Goal: Transaction & Acquisition: Book appointment/travel/reservation

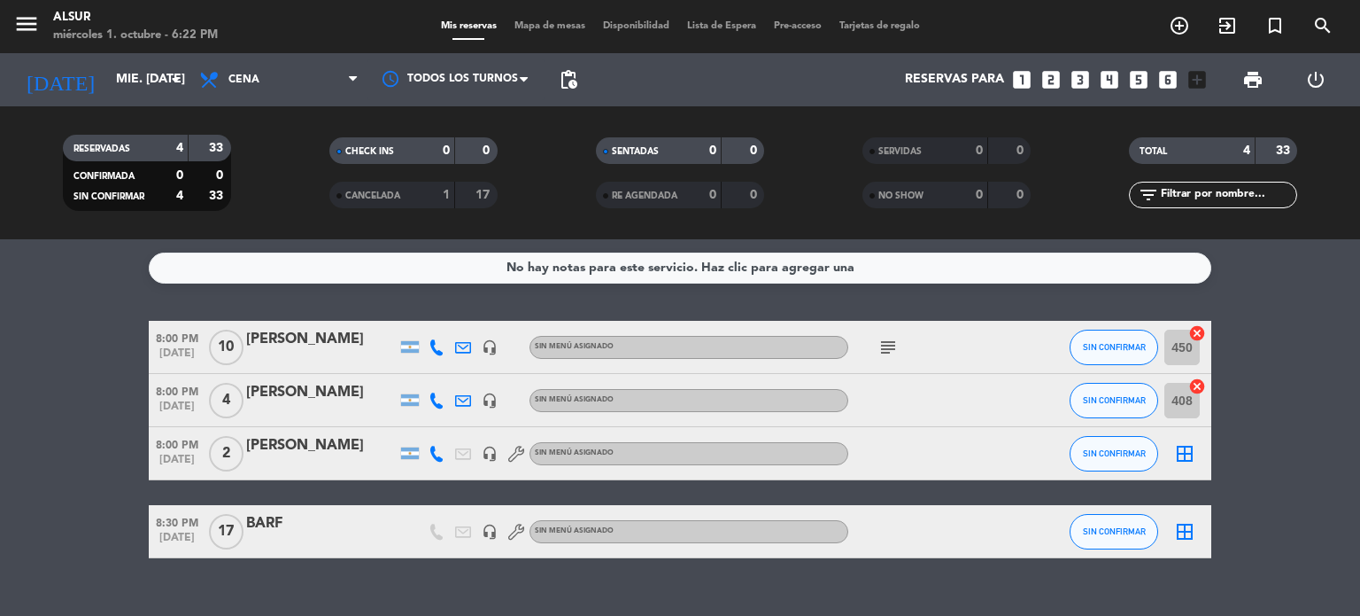
click at [1110, 83] on icon "looks_4" at bounding box center [1109, 79] width 23 height 23
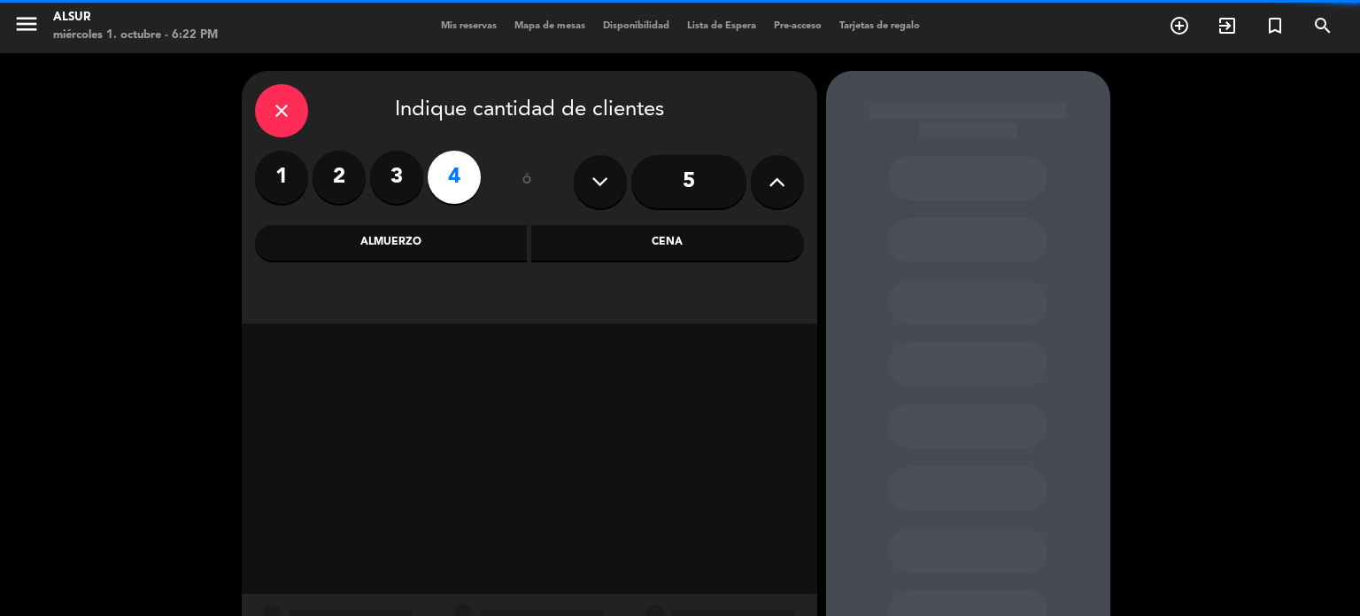
click at [671, 229] on div "Cena" at bounding box center [667, 242] width 273 height 35
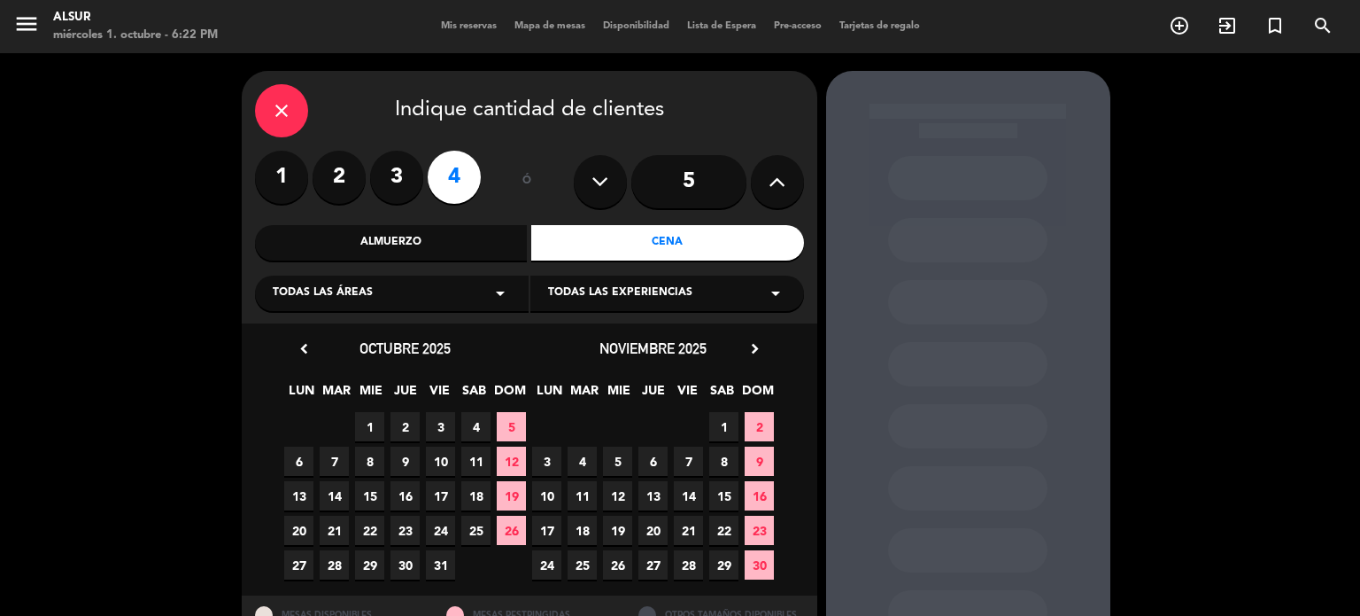
click at [480, 434] on span "4" at bounding box center [475, 426] width 29 height 29
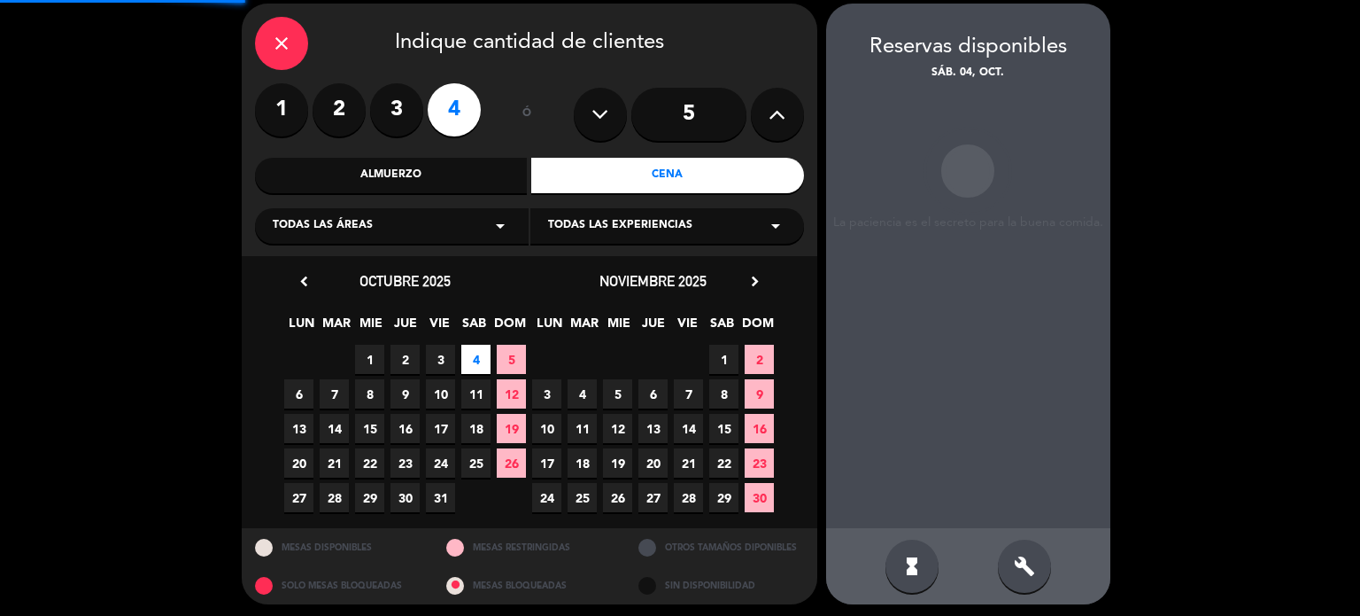
scroll to position [71, 0]
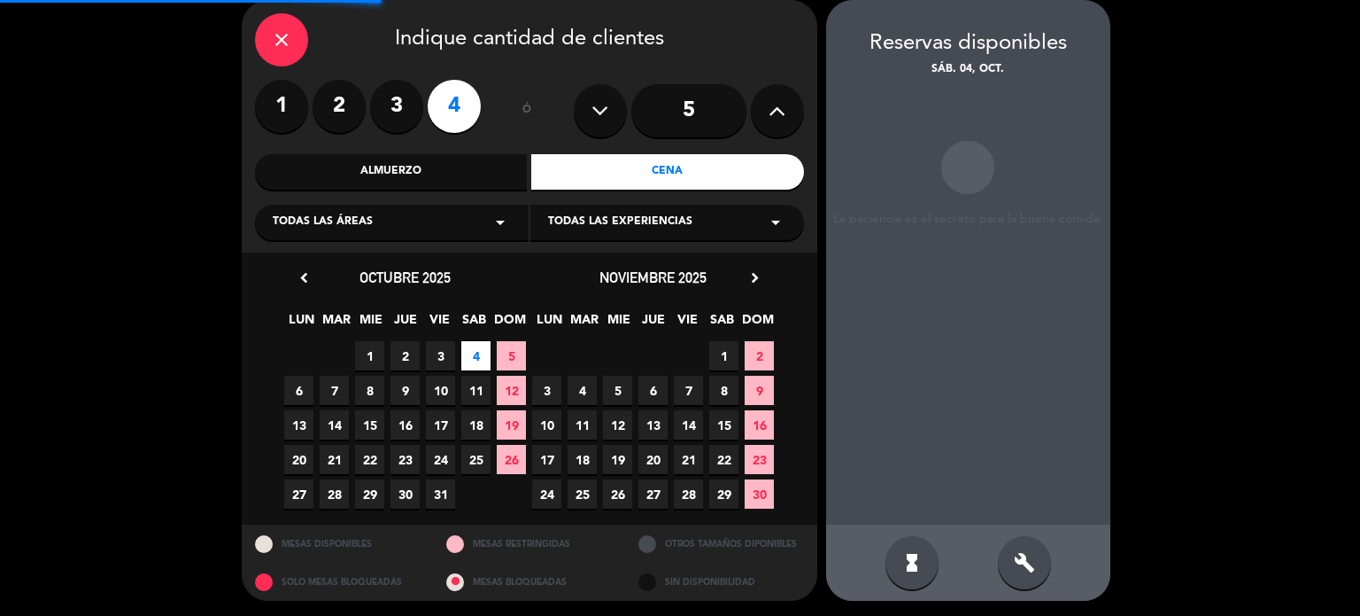
click at [364, 358] on span "1" at bounding box center [369, 355] width 29 height 29
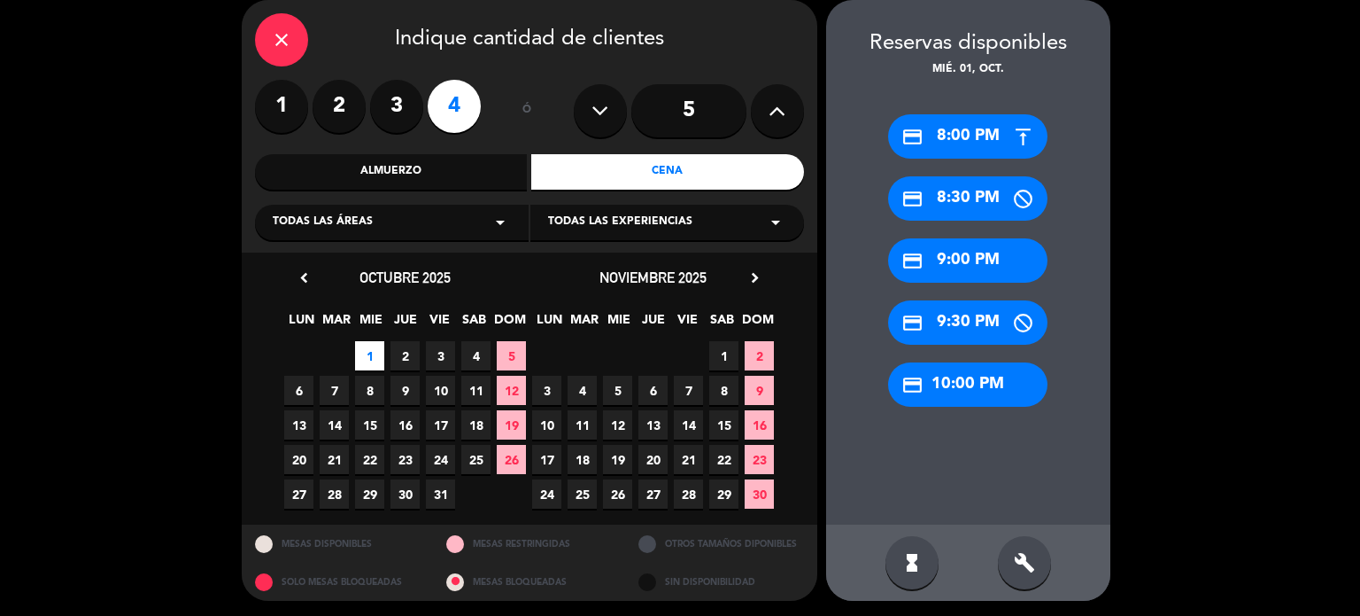
click at [939, 206] on div "credit_card 8:30 PM" at bounding box center [967, 198] width 159 height 44
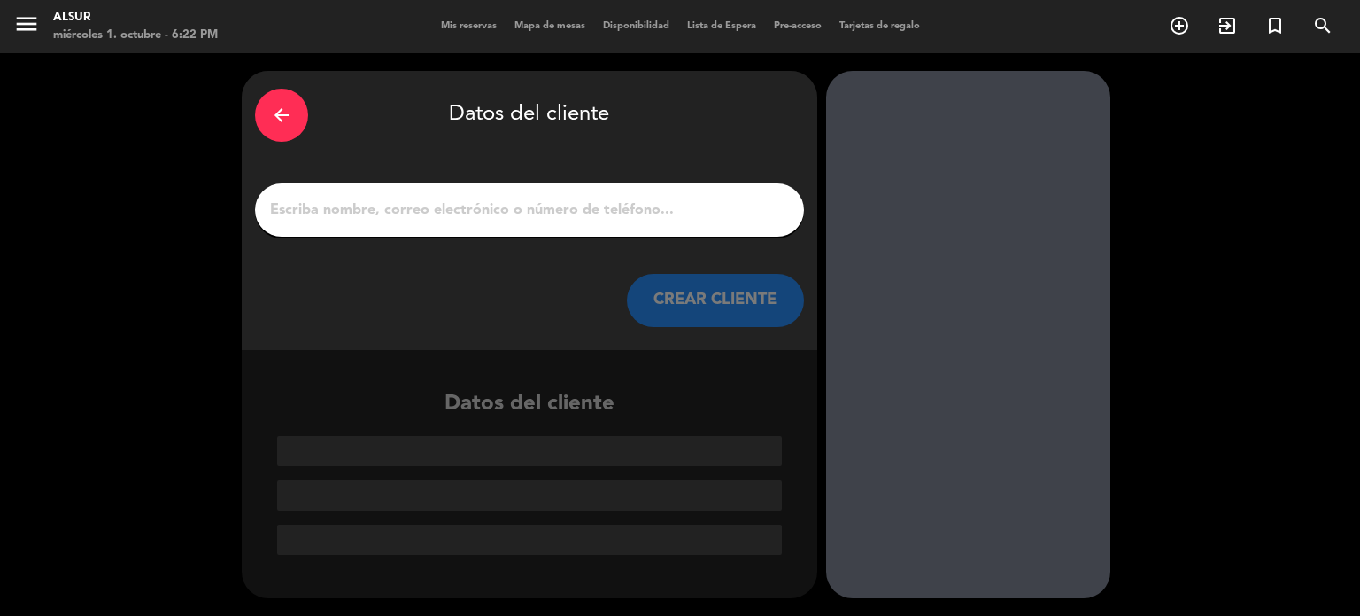
scroll to position [0, 0]
click at [595, 195] on div at bounding box center [529, 209] width 549 height 53
click at [588, 202] on input "1" at bounding box center [529, 209] width 523 height 25
paste input "[PERSON_NAME]"
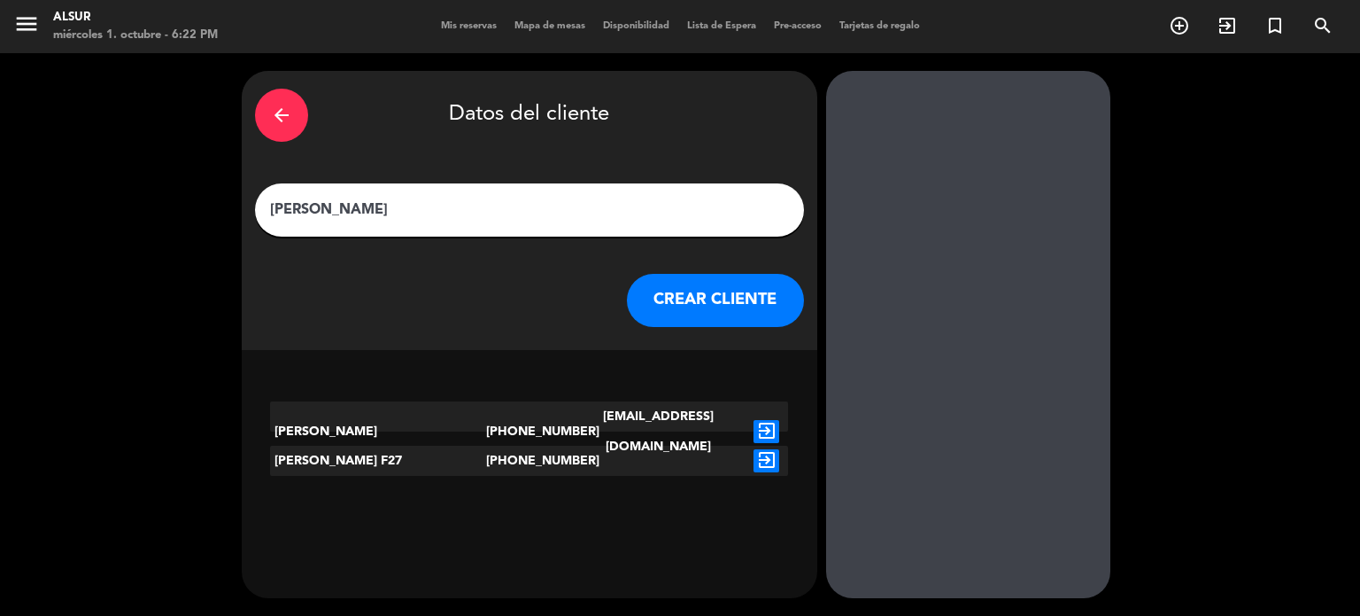
type input "[PERSON_NAME]"
click at [764, 420] on icon "exit_to_app" at bounding box center [767, 431] width 26 height 23
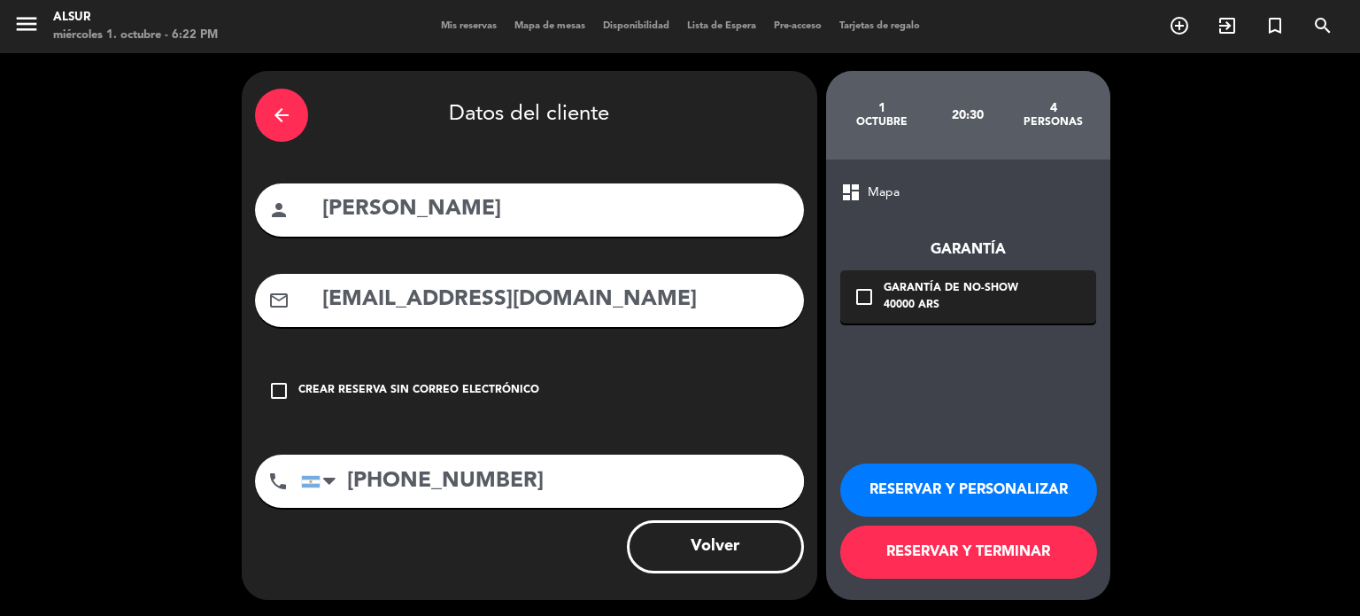
click at [970, 558] on button "RESERVAR Y TERMINAR" at bounding box center [968, 551] width 257 height 53
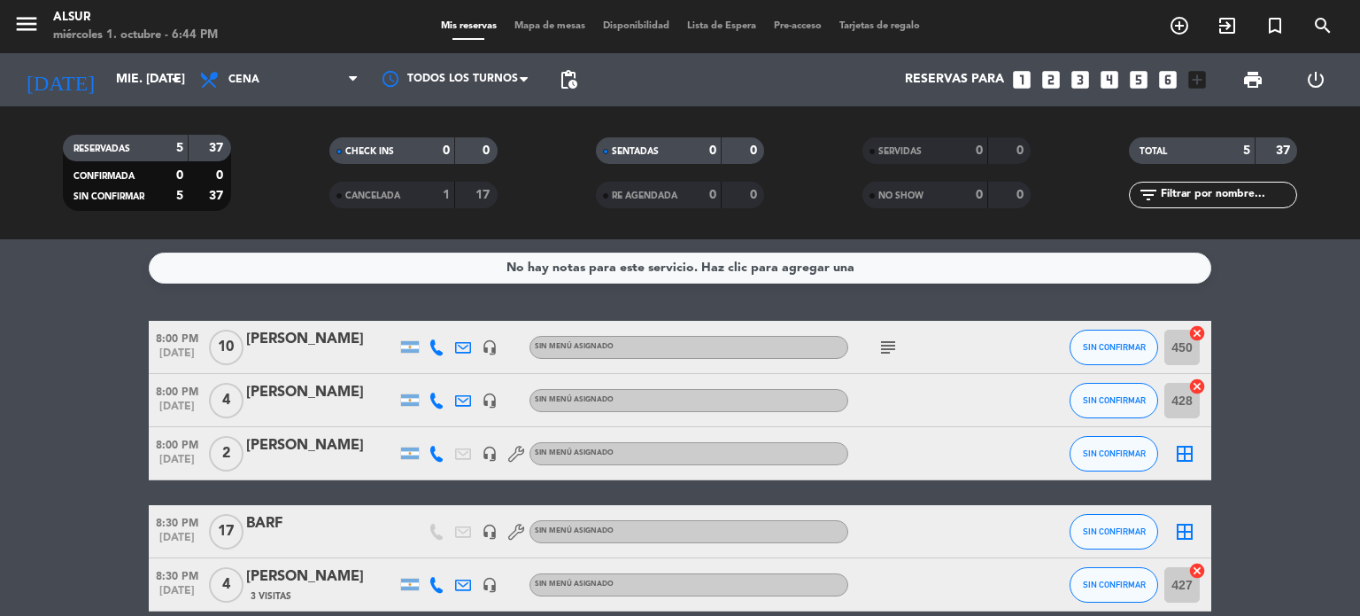
scroll to position [83, 0]
